Goal: Information Seeking & Learning: Learn about a topic

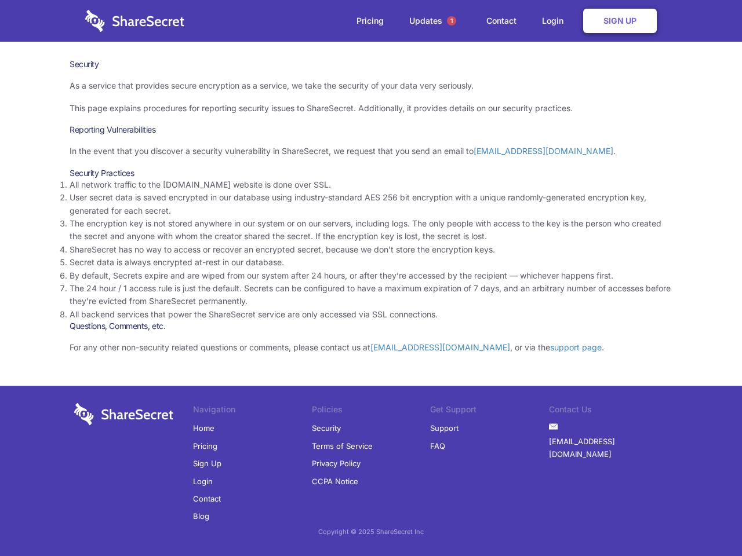
click at [371, 278] on li "By default, Secrets expire and are wiped from our system after 24 hours, or aft…" at bounding box center [371, 275] width 603 height 13
click at [451, 21] on span "1" at bounding box center [451, 20] width 9 height 9
